Goal: Find contact information: Find contact information

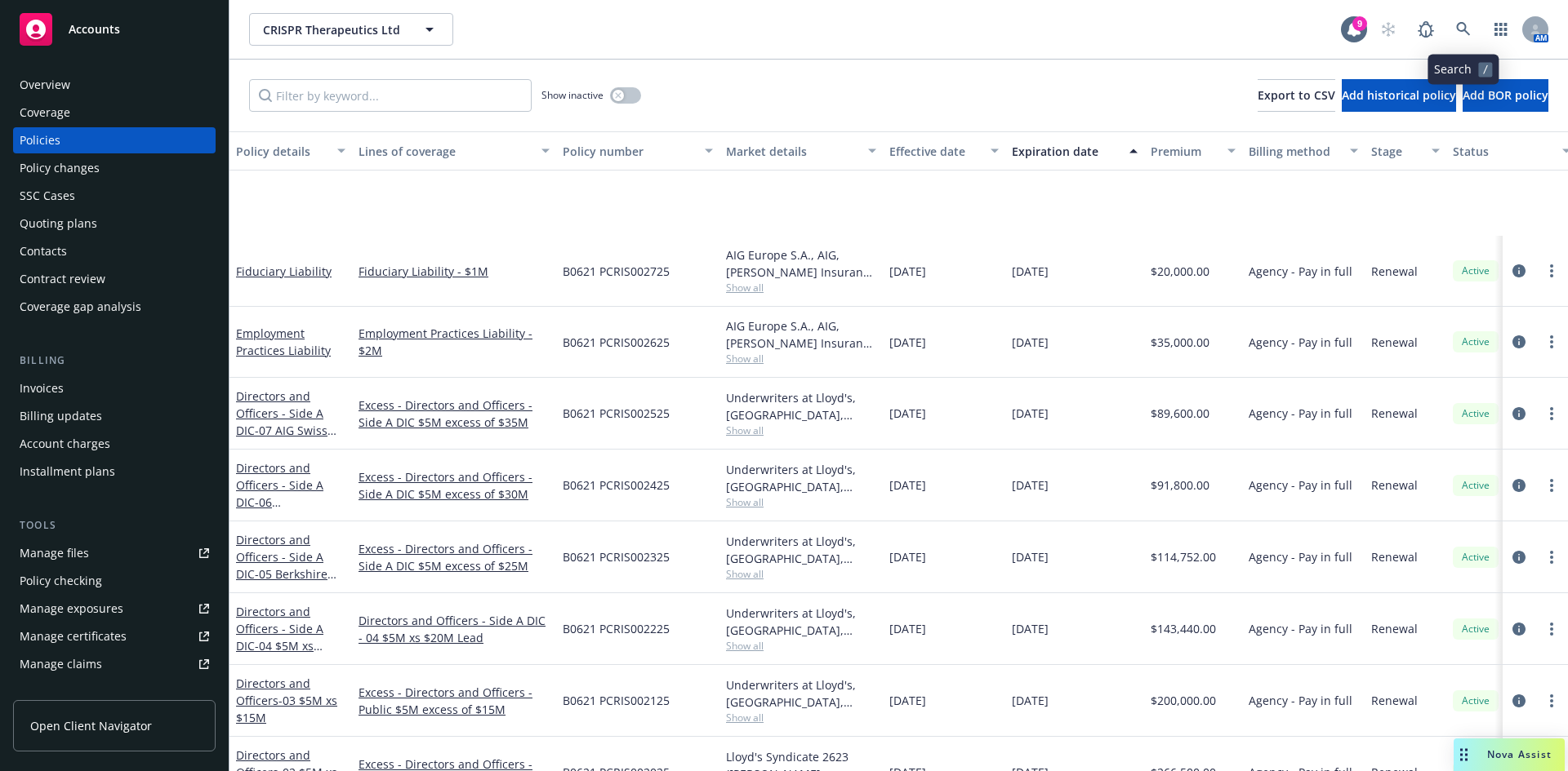
click at [1460, 30] on icon at bounding box center [1463, 29] width 14 height 14
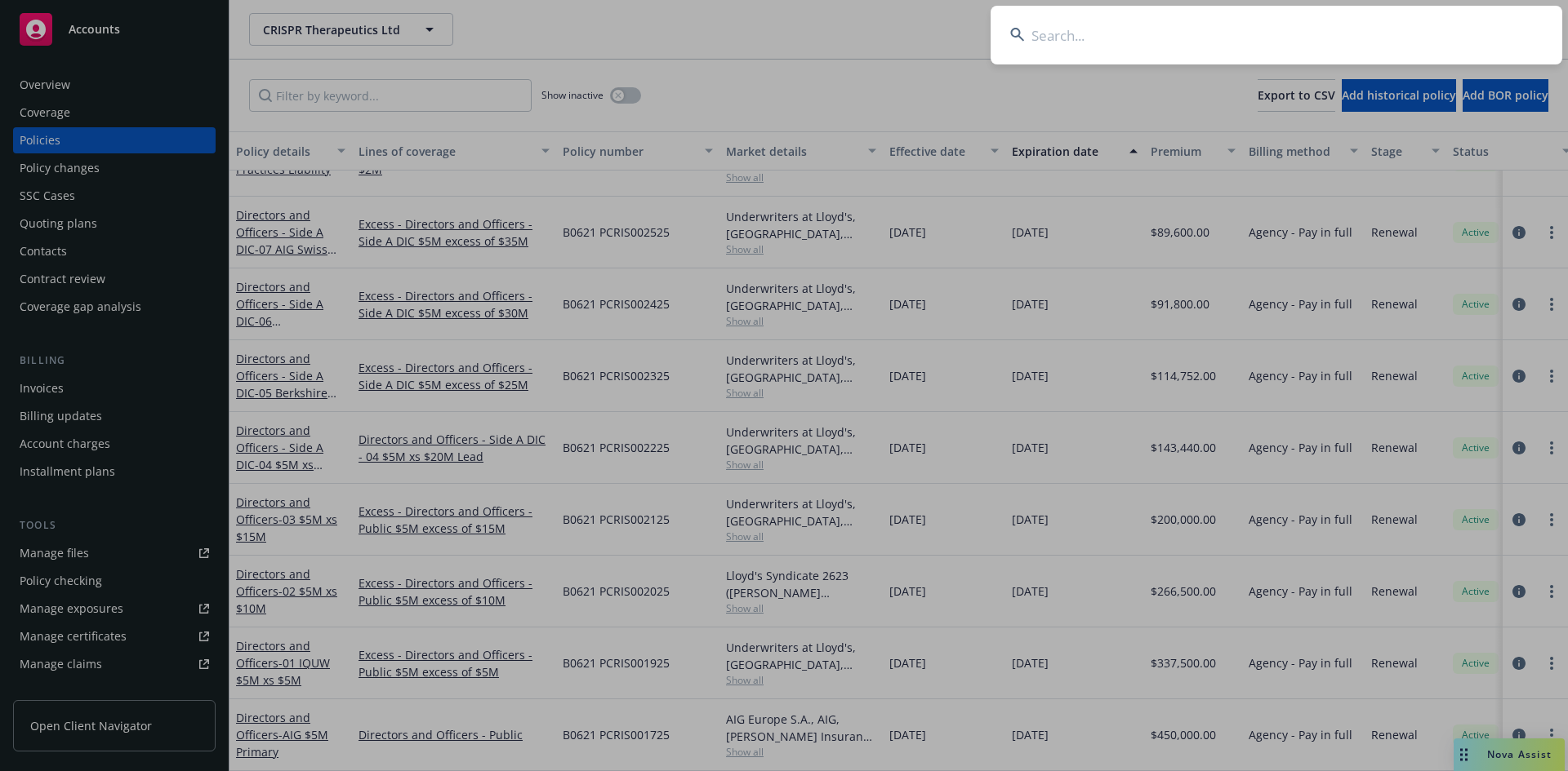
click at [1097, 38] on input at bounding box center [1276, 34] width 572 height 59
type input "Stipple Bio"
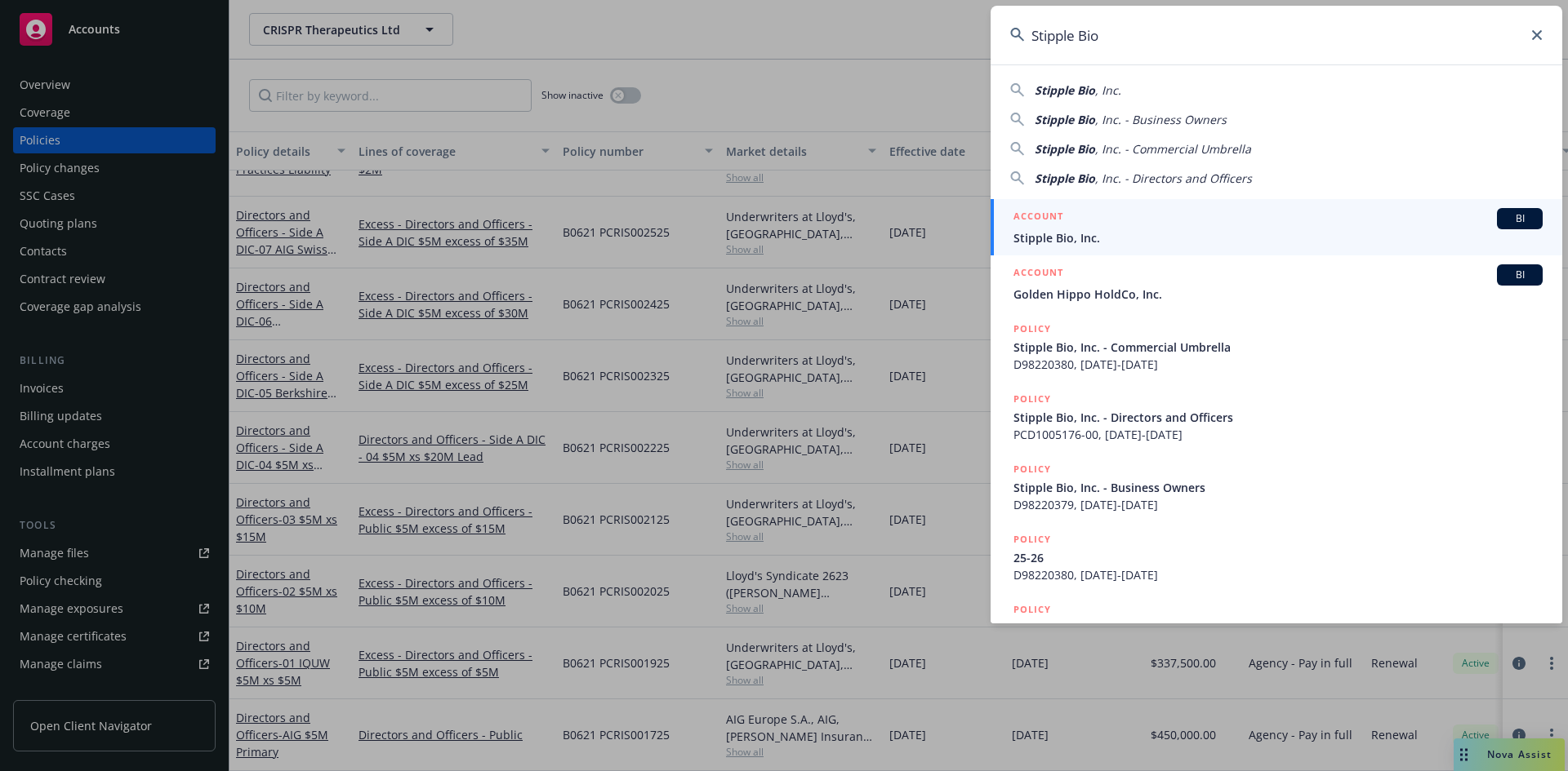
drag, startPoint x: 1116, startPoint y: 34, endPoint x: 1028, endPoint y: 38, distance: 88.1
click at [1028, 38] on input "Stipple Bio" at bounding box center [1276, 34] width 572 height 59
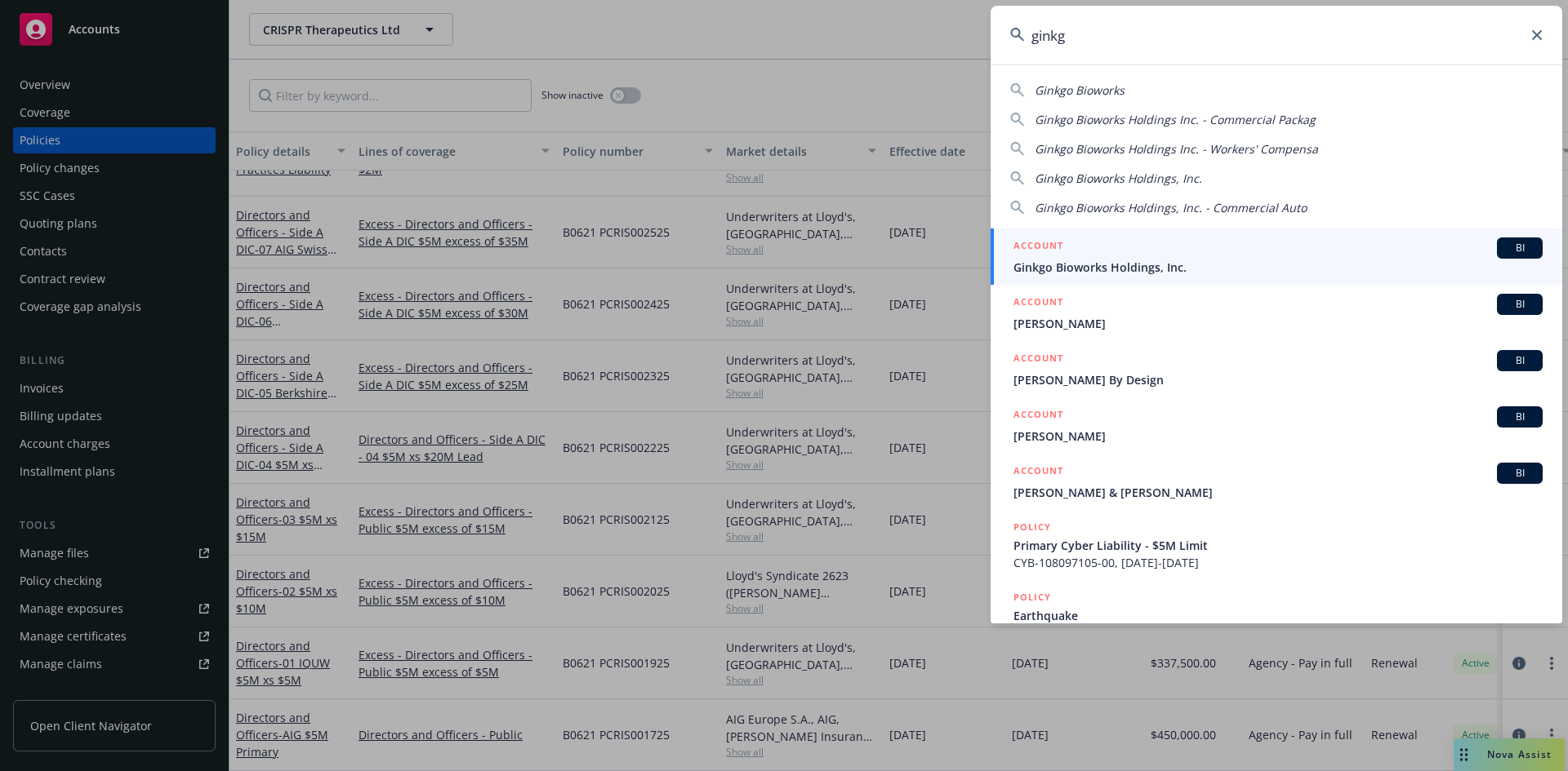
type input "ginkgo"
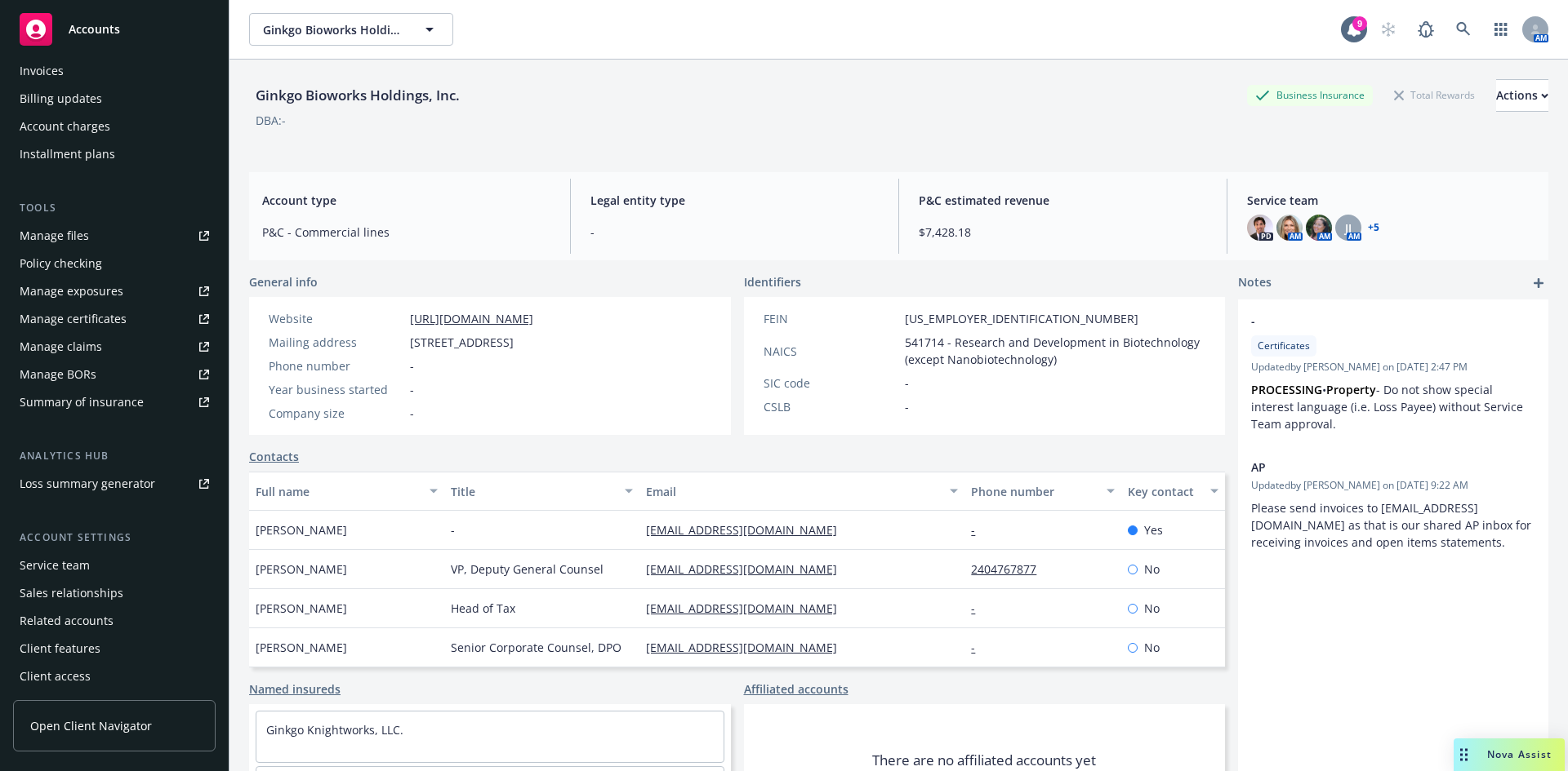
scroll to position [320, 0]
click at [115, 565] on div "Service team" at bounding box center [114, 563] width 189 height 26
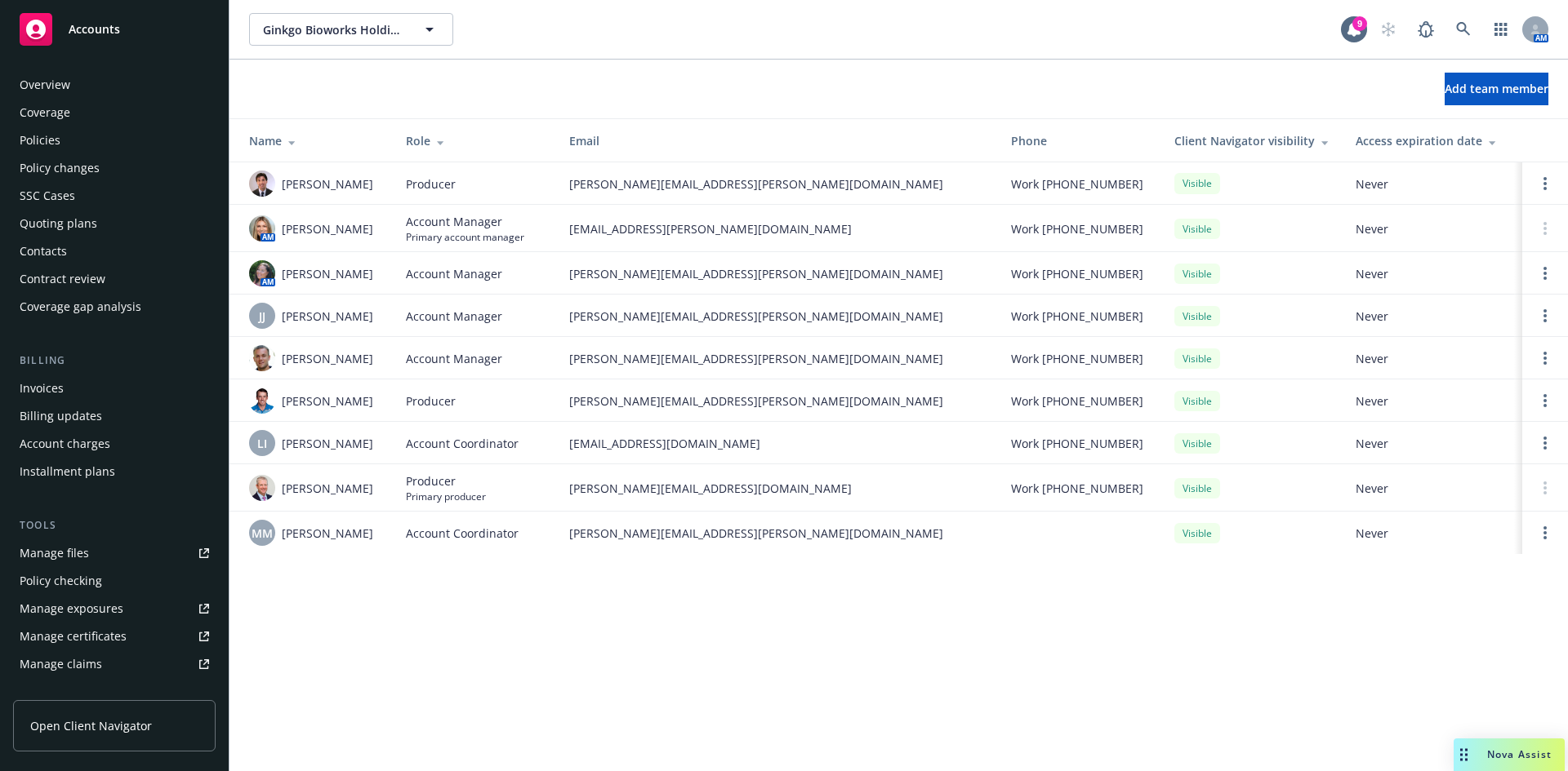
click at [44, 253] on div "Contacts" at bounding box center [43, 252] width 48 height 26
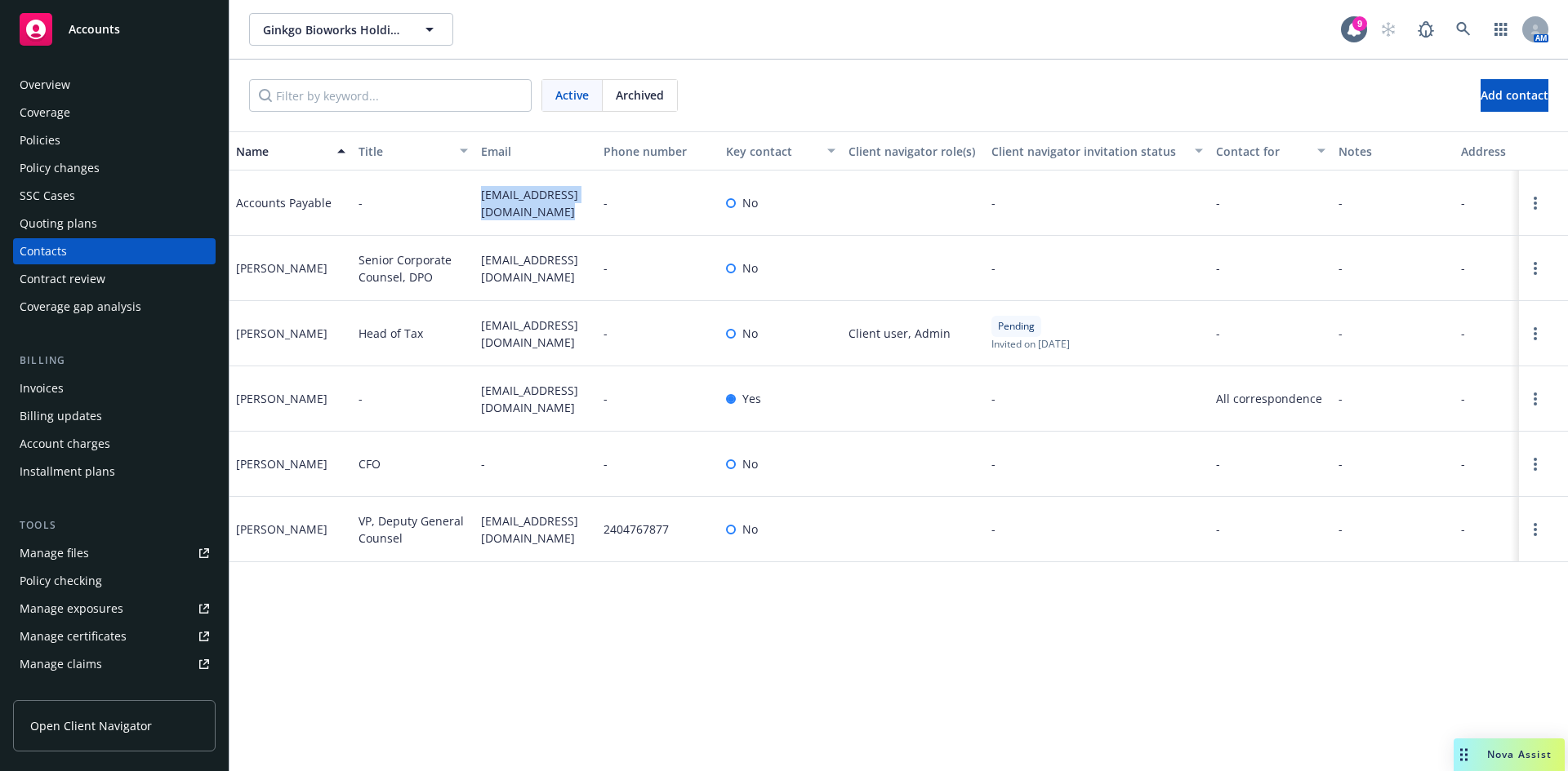
drag, startPoint x: 547, startPoint y: 213, endPoint x: 471, endPoint y: 190, distance: 79.4
click at [471, 190] on div "Accounts Payable - [EMAIL_ADDRESS][DOMAIN_NAME] - No - - - - -" at bounding box center [898, 203] width 1338 height 65
copy div "[EMAIL_ADDRESS][DOMAIN_NAME]"
click at [1304, 680] on div "Name Title Email Phone number Key contact Client navigator role(s) Client navig…" at bounding box center [898, 451] width 1338 height 640
click at [1462, 25] on icon at bounding box center [1463, 29] width 15 height 15
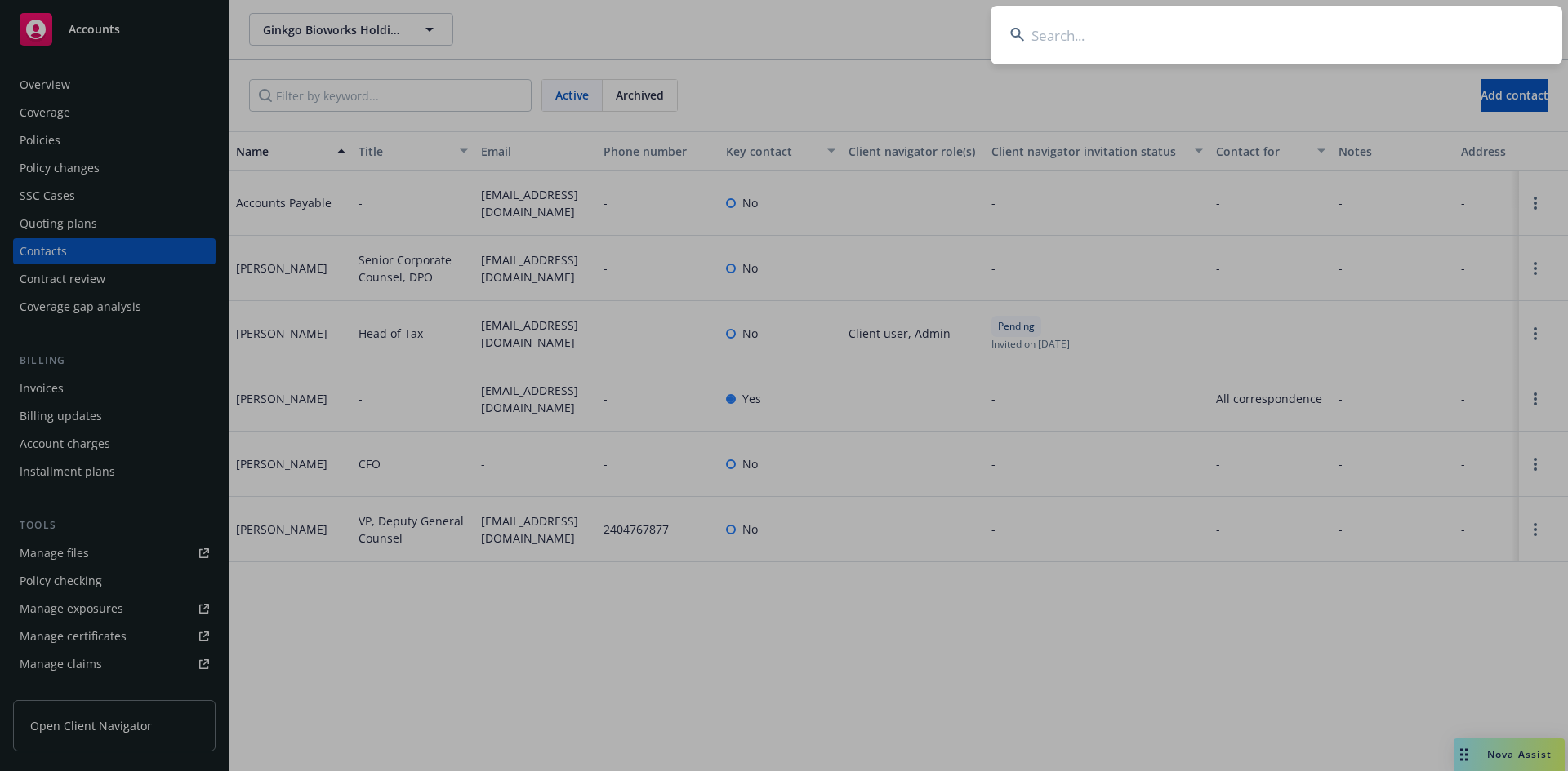
click at [1086, 23] on input at bounding box center [1276, 34] width 572 height 59
click at [1103, 41] on input at bounding box center [1276, 34] width 572 height 59
click at [1051, 33] on input at bounding box center [1276, 34] width 572 height 59
paste input "Black Diamond The"
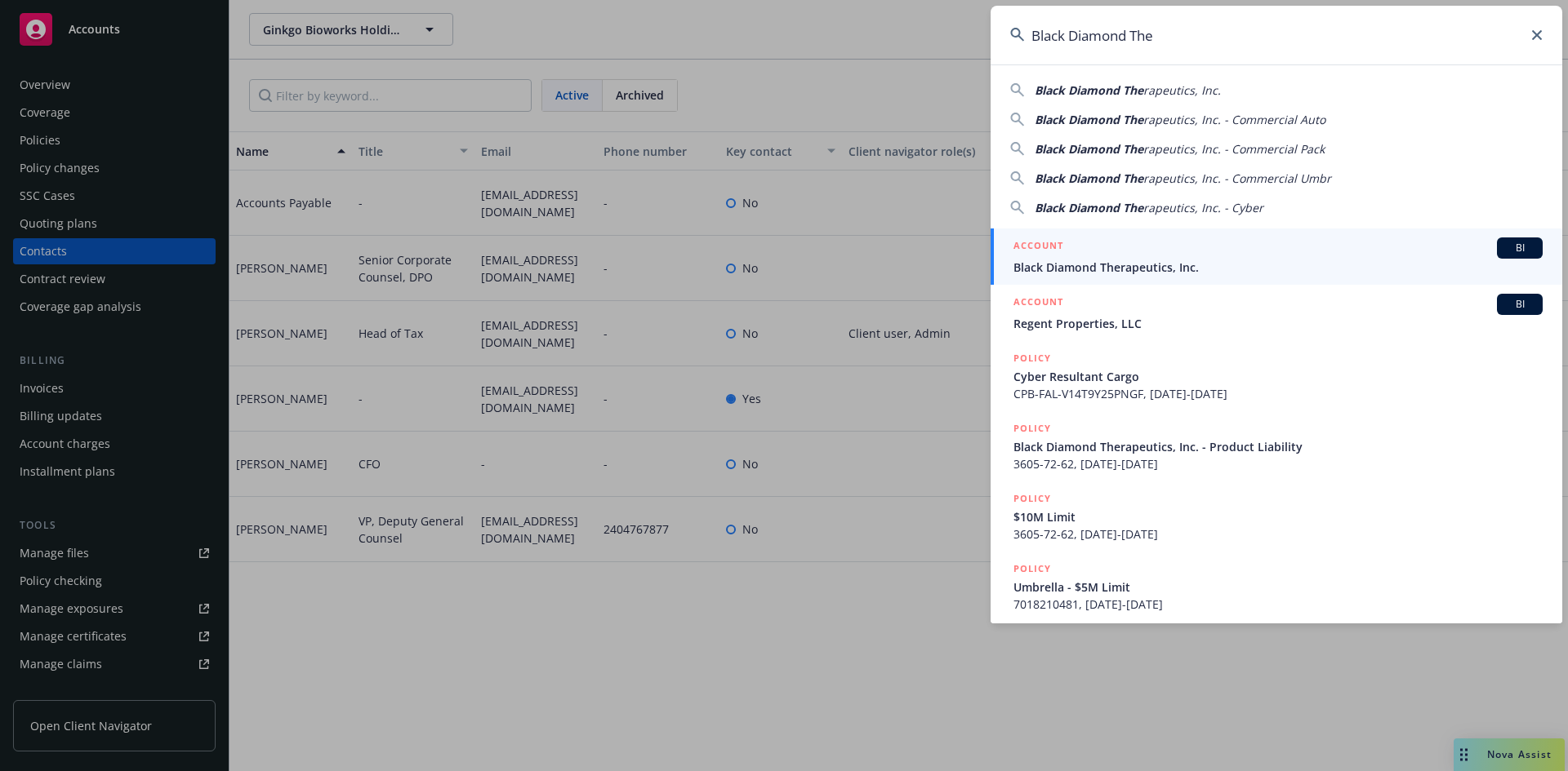
type input "Black Diamond The"
click at [1090, 253] on div "ACCOUNT BI" at bounding box center [1277, 248] width 529 height 21
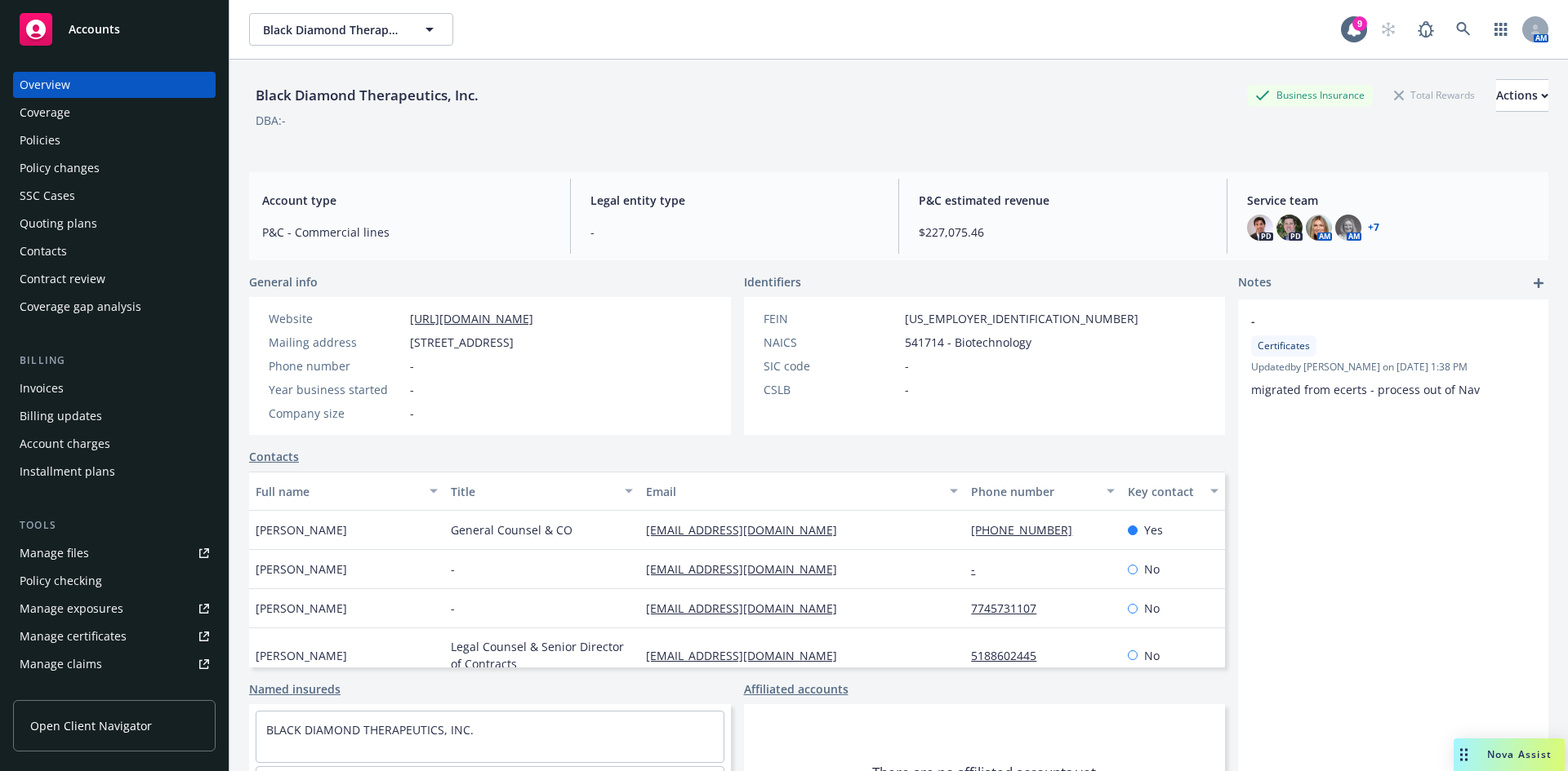
click at [47, 144] on div "Policies" at bounding box center [40, 140] width 41 height 26
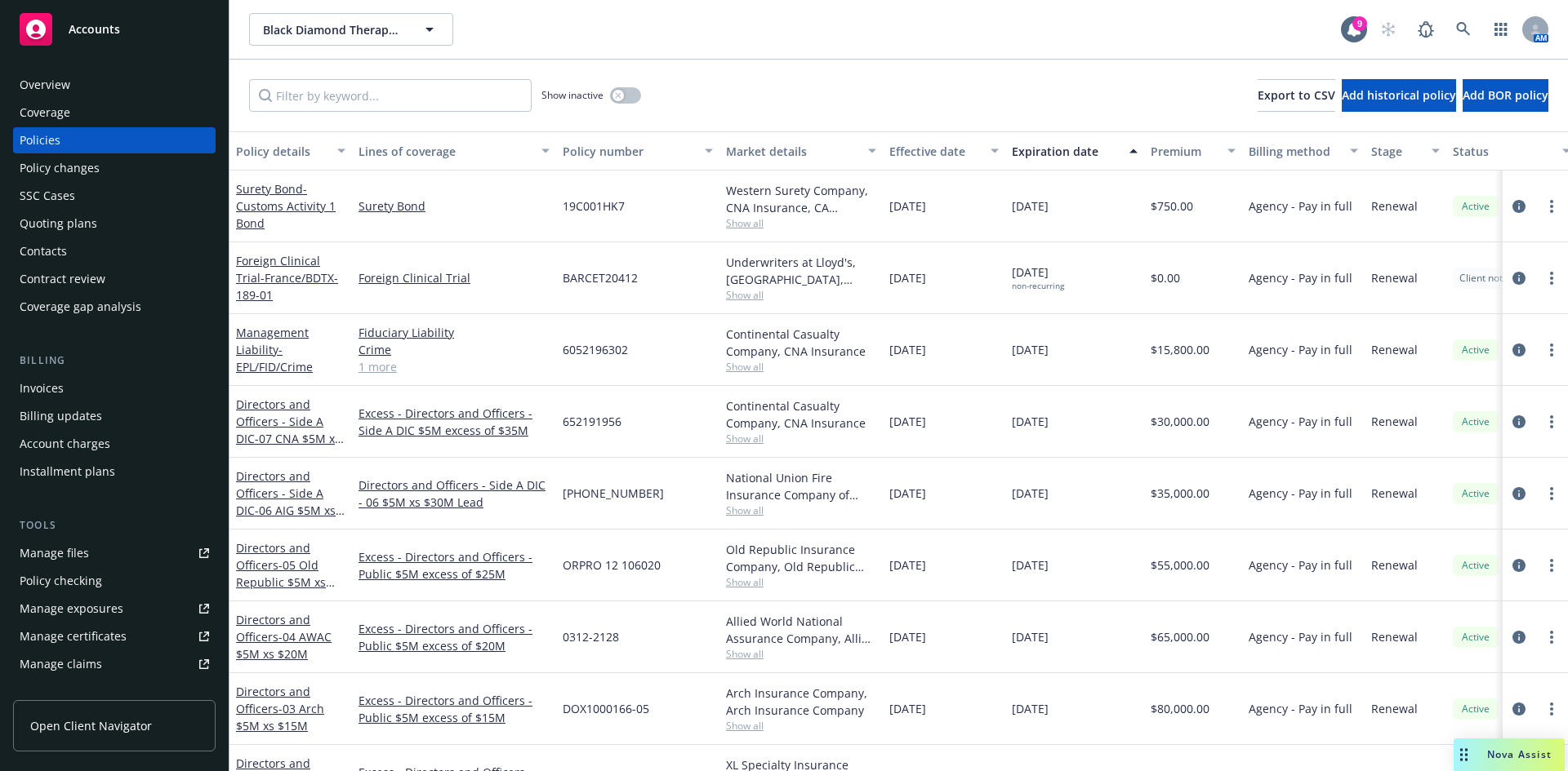
click at [385, 370] on link "1 more" at bounding box center [454, 367] width 191 height 17
